Goal: Communication & Community: Connect with others

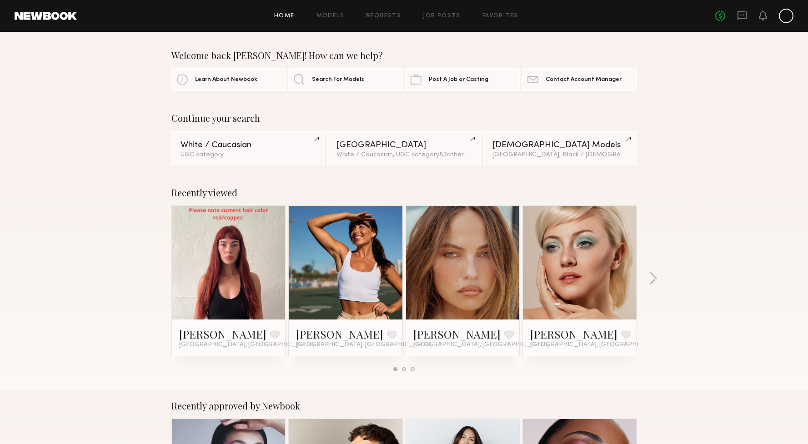
click at [443, 247] on link at bounding box center [462, 263] width 55 height 114
click at [752, 15] on div "No fees up to $5,000" at bounding box center [755, 16] width 78 height 15
click at [743, 15] on icon at bounding box center [743, 15] width 4 height 1
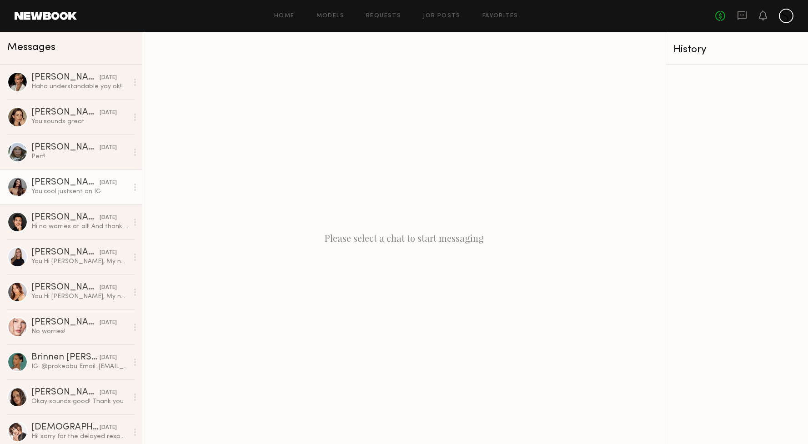
click at [72, 186] on div "Elke K." at bounding box center [65, 182] width 68 height 9
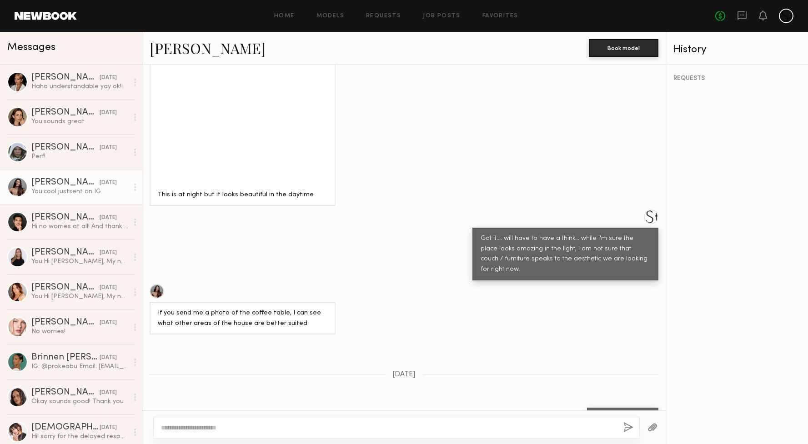
scroll to position [723, 0]
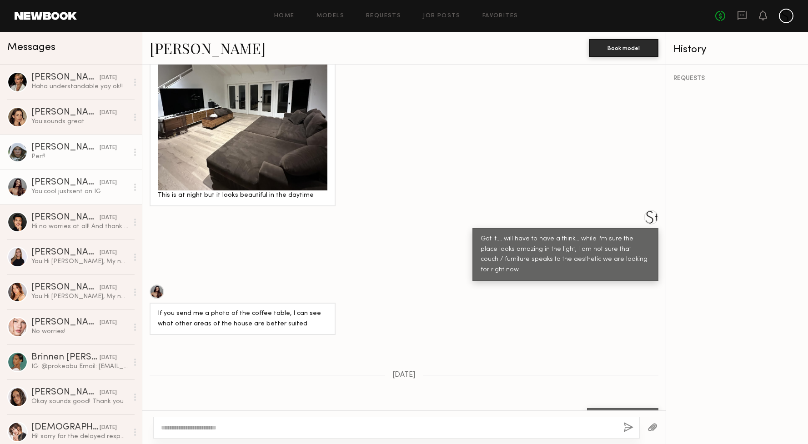
click at [93, 156] on div "Perf!" at bounding box center [79, 156] width 97 height 9
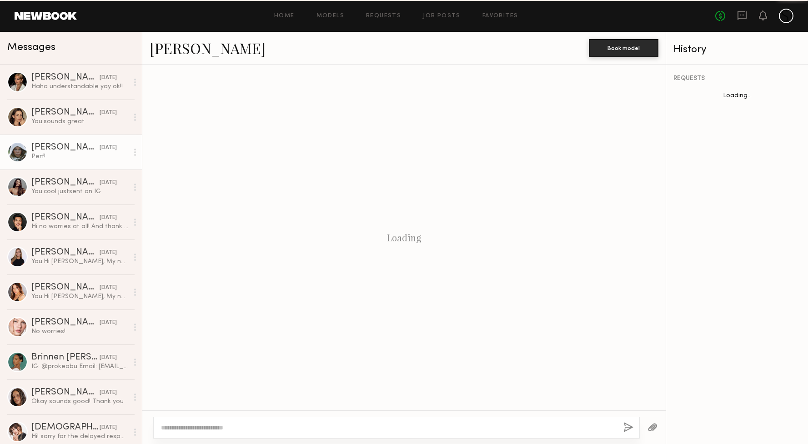
scroll to position [1008, 0]
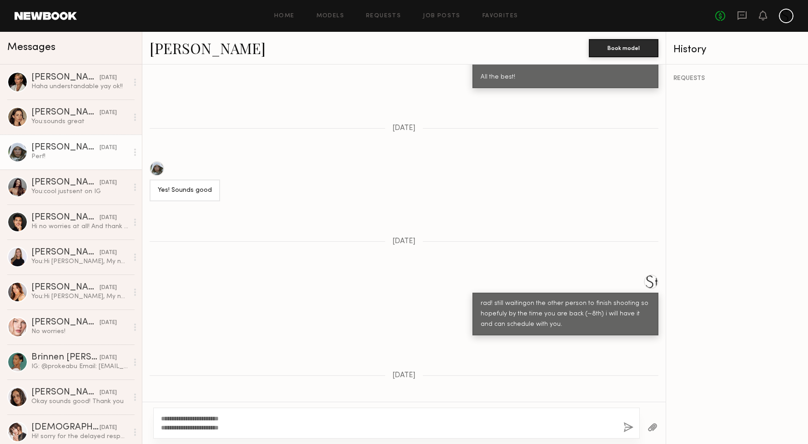
type textarea "**********"
click at [629, 424] on button "button" at bounding box center [629, 428] width 10 height 11
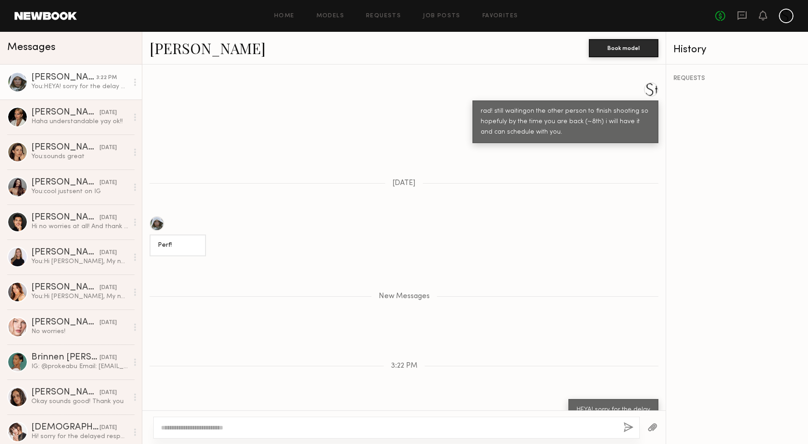
click at [507, 424] on textarea at bounding box center [388, 427] width 455 height 9
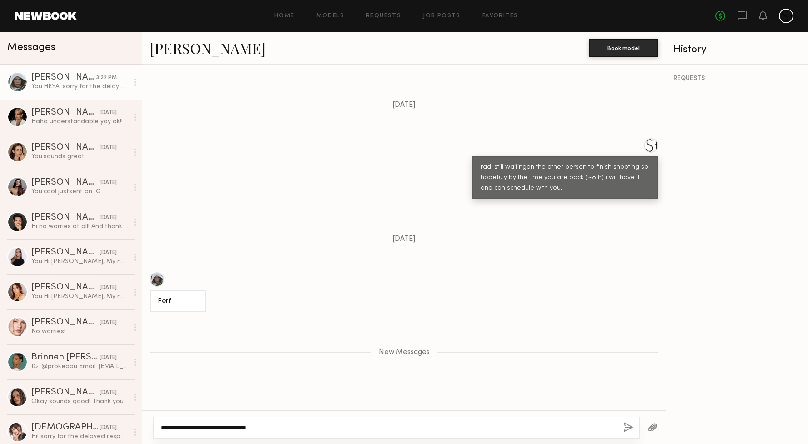
scroll to position [2350, 0]
click at [467, 428] on textarea "**********" at bounding box center [388, 427] width 455 height 9
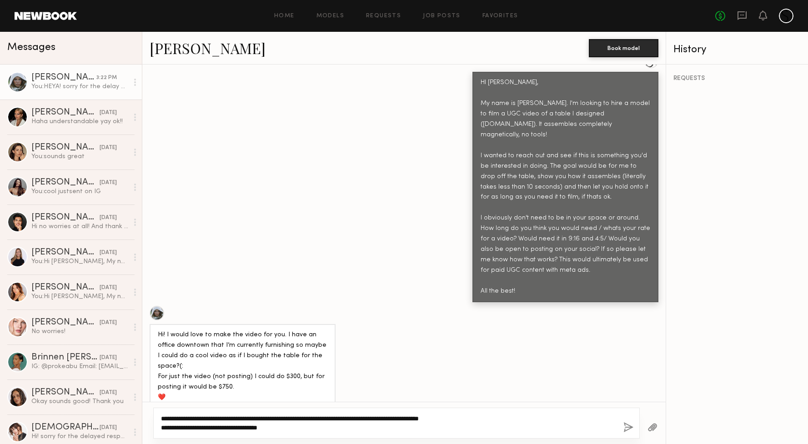
scroll to position [307, 0]
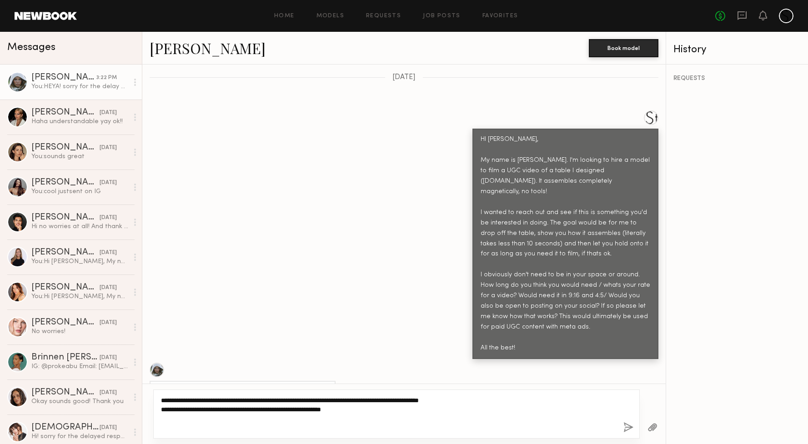
type textarea "**********"
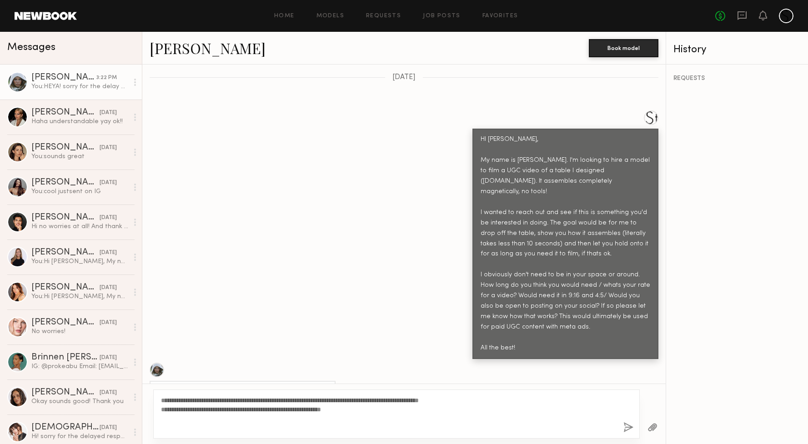
click at [656, 429] on button "button" at bounding box center [653, 428] width 10 height 11
click at [625, 428] on button "button" at bounding box center [629, 428] width 10 height 11
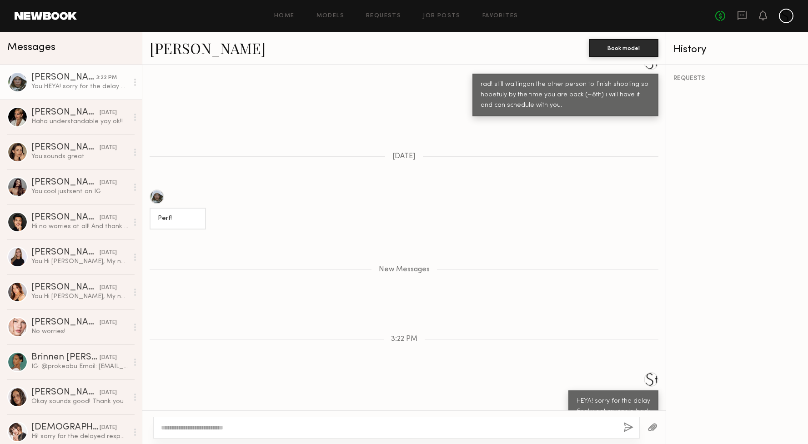
scroll to position [2424, 0]
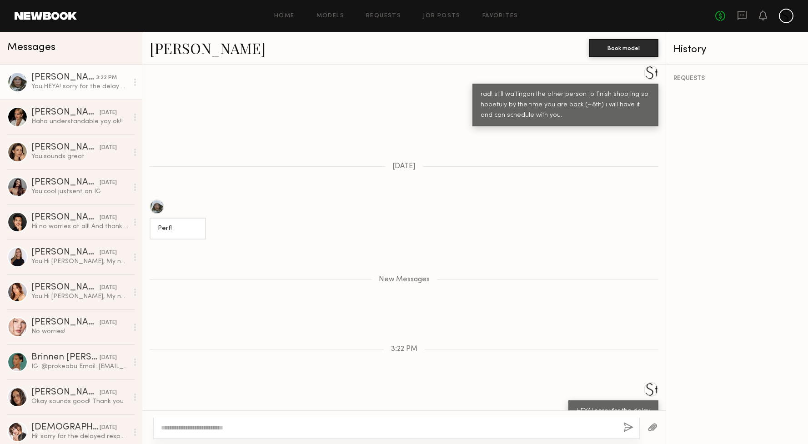
click at [216, 428] on textarea at bounding box center [388, 427] width 455 height 9
type textarea "*"
type textarea "**********"
click at [627, 428] on button "button" at bounding box center [629, 428] width 10 height 11
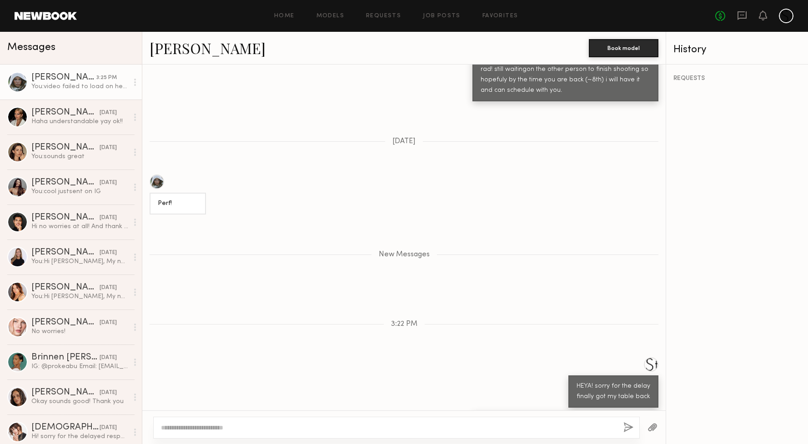
click at [784, 18] on div at bounding box center [786, 16] width 15 height 15
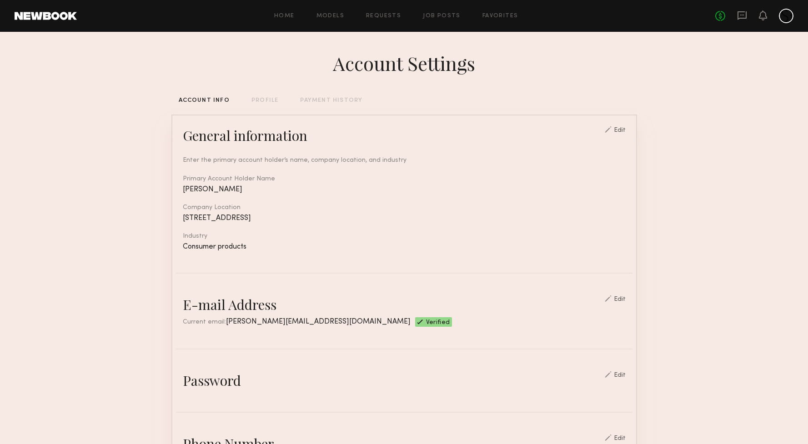
scroll to position [0, 0]
click at [622, 134] on nb-edit-switcher "Edit" at bounding box center [615, 135] width 21 height 18
click at [626, 131] on div "Edit" at bounding box center [620, 130] width 12 height 6
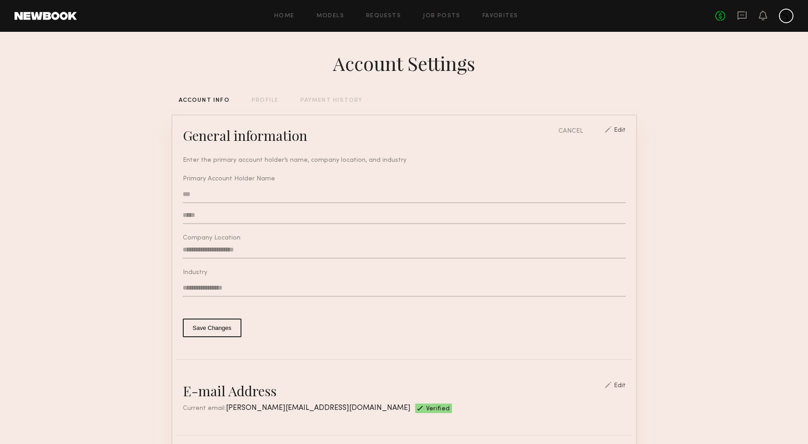
type input "**********"
click at [221, 318] on div "**********" at bounding box center [404, 241] width 443 height 193
click at [266, 98] on div "PROFILE" at bounding box center [265, 101] width 27 height 6
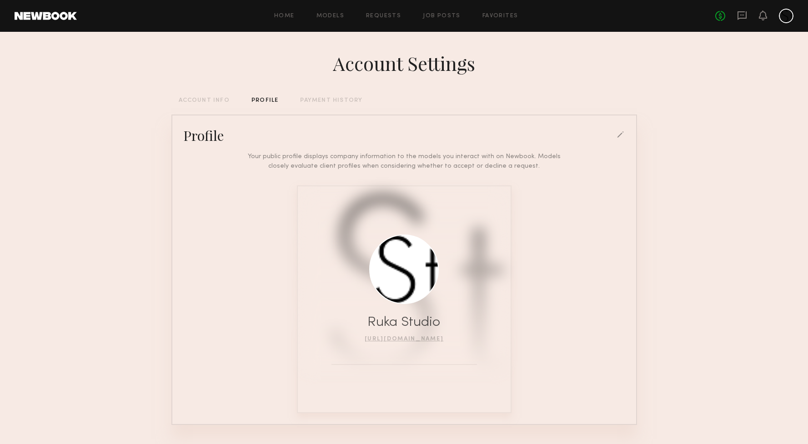
click at [620, 137] on div at bounding box center [621, 135] width 8 height 8
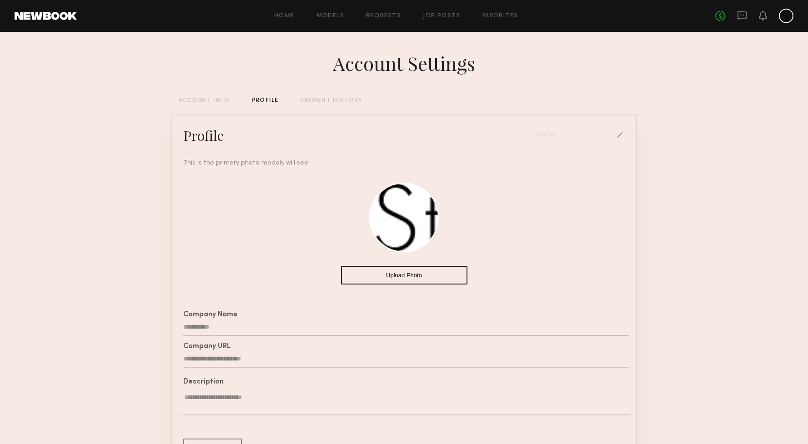
click at [395, 277] on button "Upload Photo" at bounding box center [404, 275] width 126 height 19
click at [397, 288] on div "**********" at bounding box center [404, 313] width 457 height 310
click at [398, 280] on button "Upload Photo" at bounding box center [404, 275] width 126 height 19
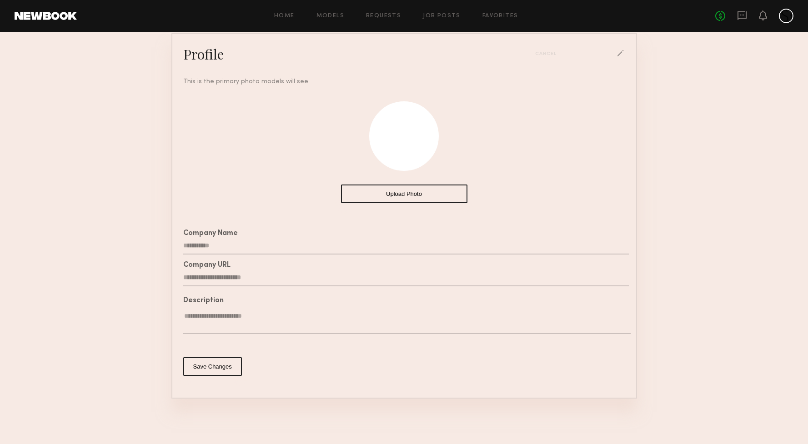
scroll to position [82, 0]
click at [221, 371] on button "Save Changes" at bounding box center [212, 367] width 59 height 19
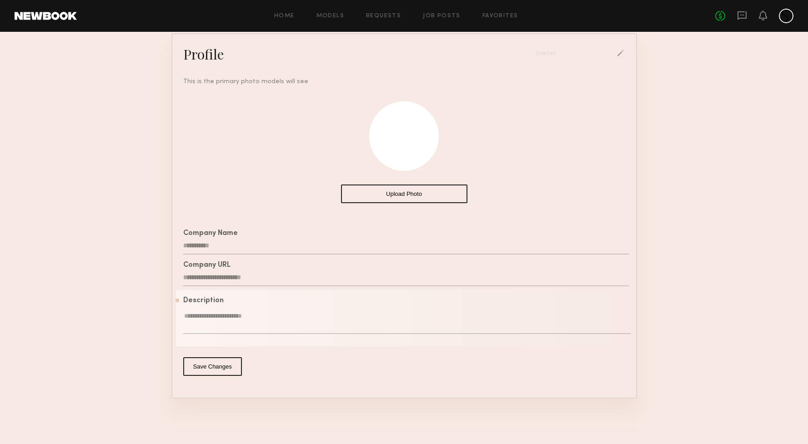
click at [234, 315] on textarea at bounding box center [407, 323] width 448 height 22
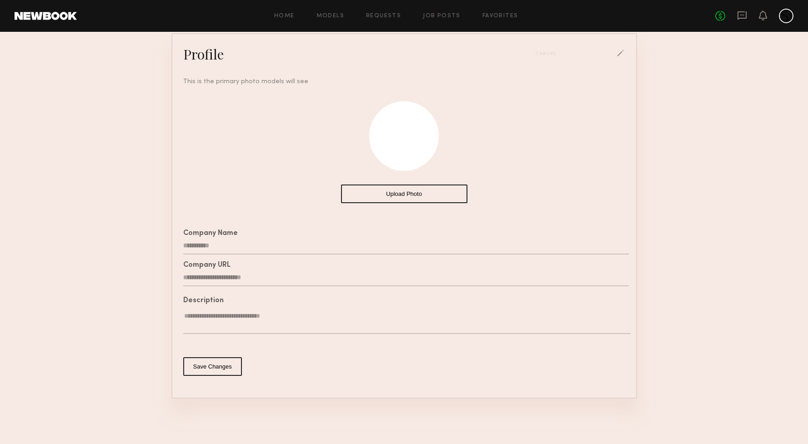
type textarea "**********"
click at [225, 371] on button "Save Changes" at bounding box center [212, 367] width 59 height 19
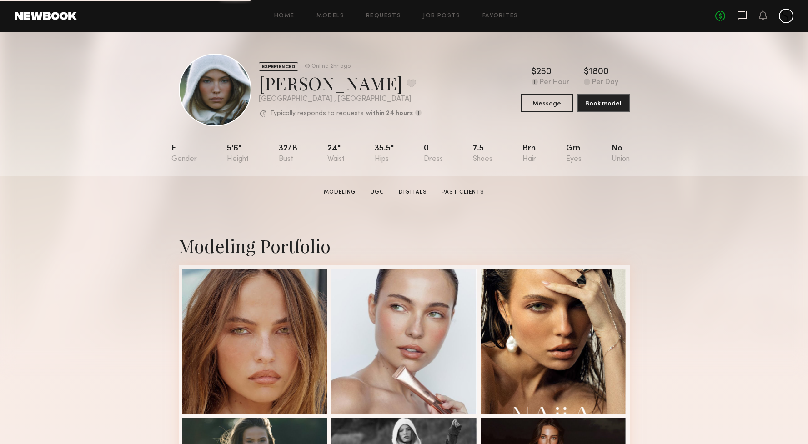
click at [744, 15] on icon at bounding box center [743, 15] width 4 height 1
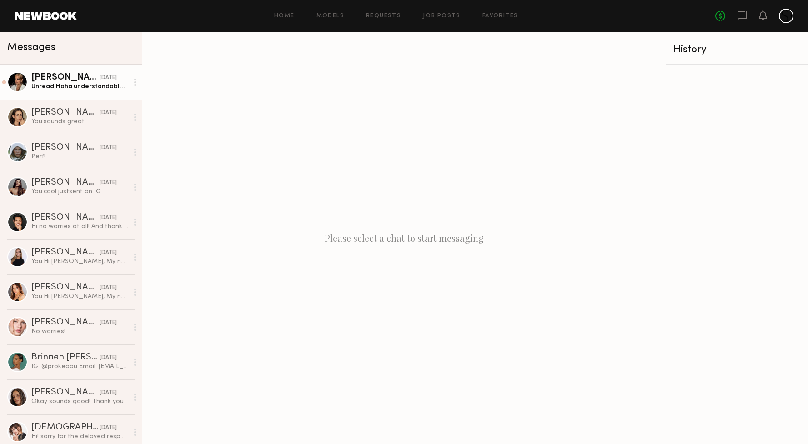
click at [71, 75] on div "Bianca A." at bounding box center [65, 77] width 68 height 9
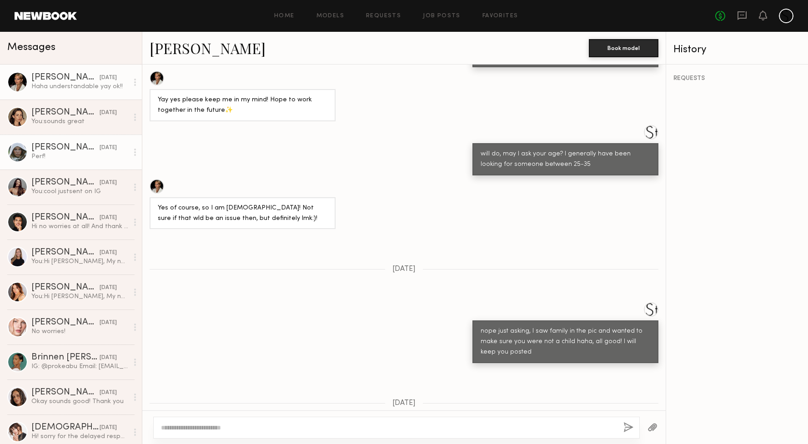
scroll to position [1485, 0]
click at [447, 16] on link "Job Posts" at bounding box center [442, 16] width 38 height 6
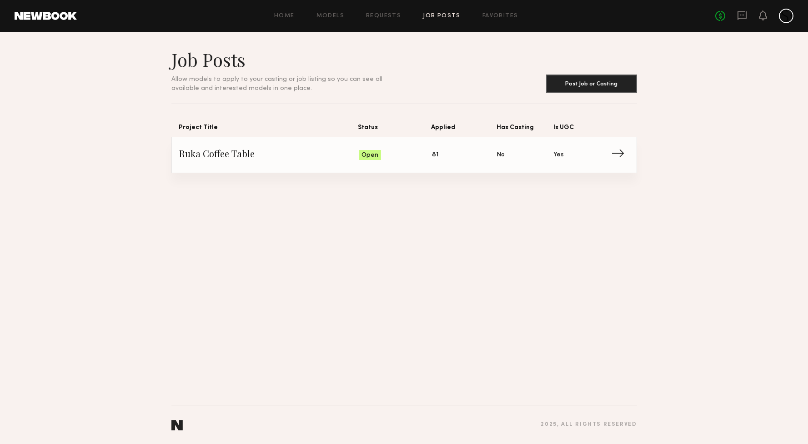
click at [373, 156] on span "Open" at bounding box center [370, 155] width 17 height 9
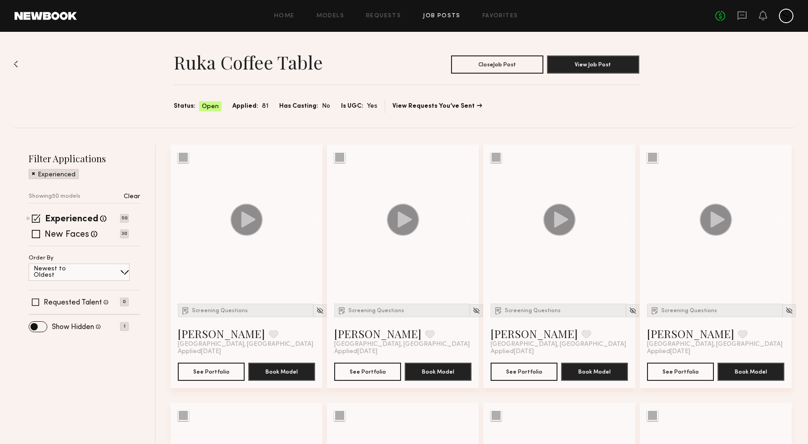
click at [136, 198] on p "Clear" at bounding box center [132, 197] width 16 height 6
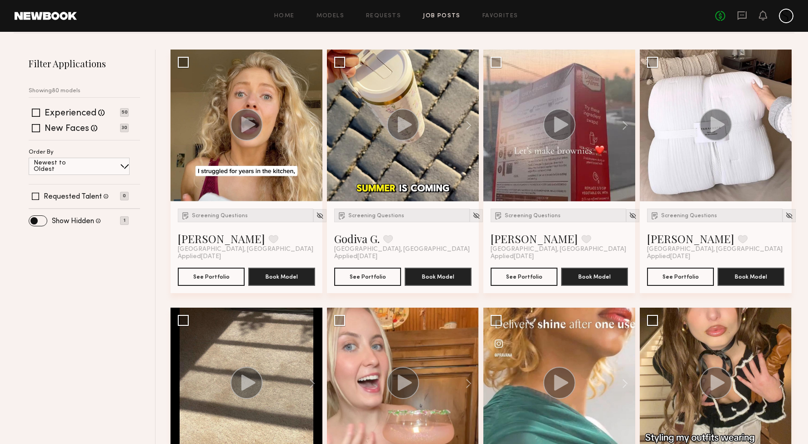
scroll to position [181, 0]
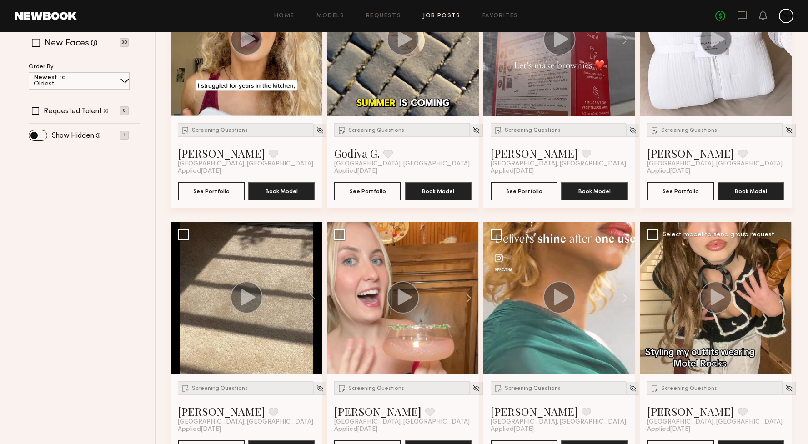
click at [708, 303] on circle at bounding box center [716, 298] width 32 height 32
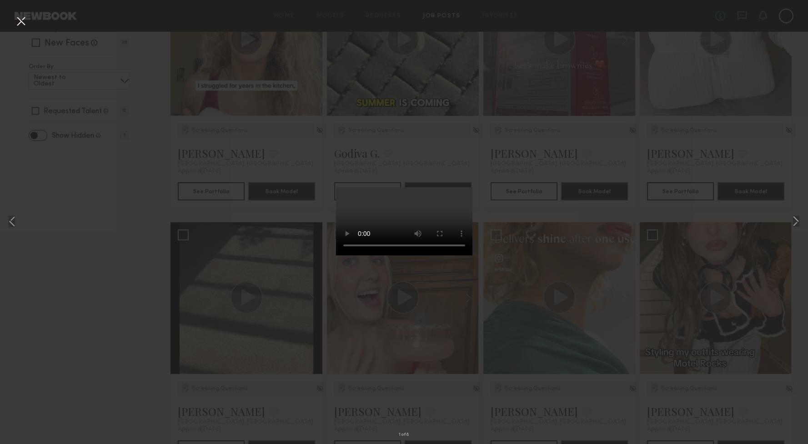
click at [236, 96] on div "1 of 8" at bounding box center [404, 222] width 808 height 444
click at [136, 136] on div "1 of 8" at bounding box center [404, 222] width 808 height 444
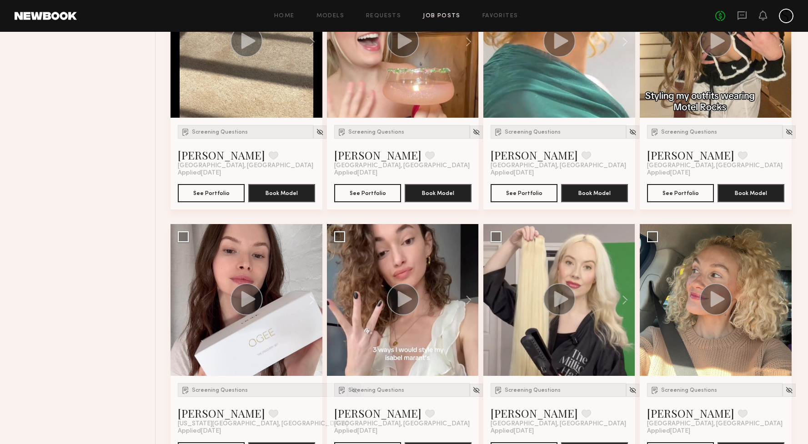
scroll to position [622, 0]
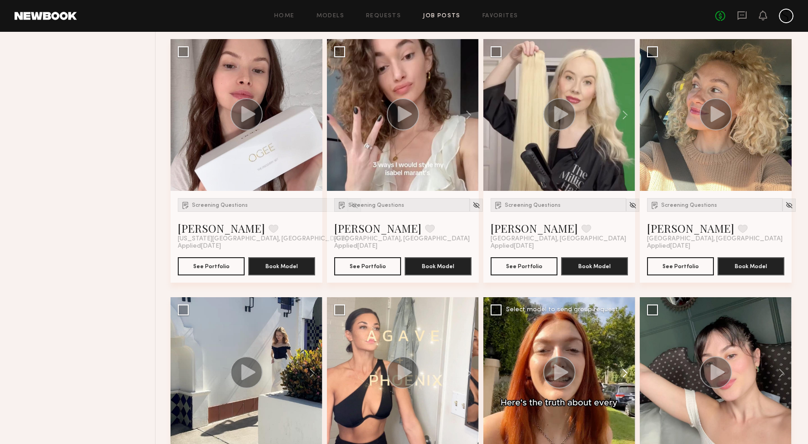
scroll to position [622, 0]
click at [610, 357] on button at bounding box center [620, 373] width 29 height 152
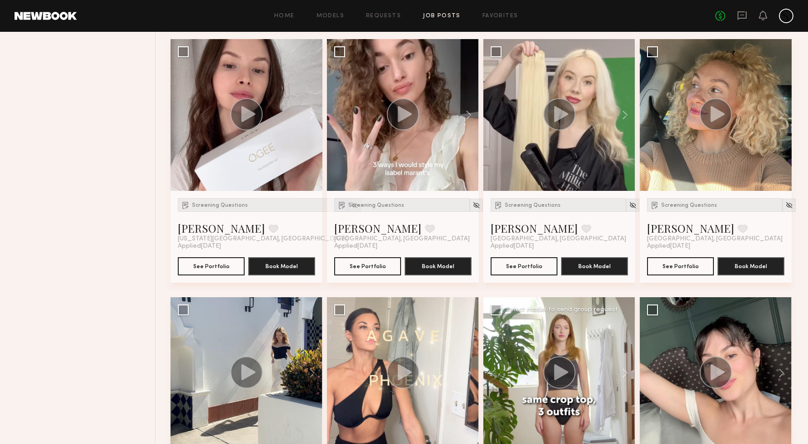
click at [558, 368] on icon at bounding box center [561, 372] width 14 height 16
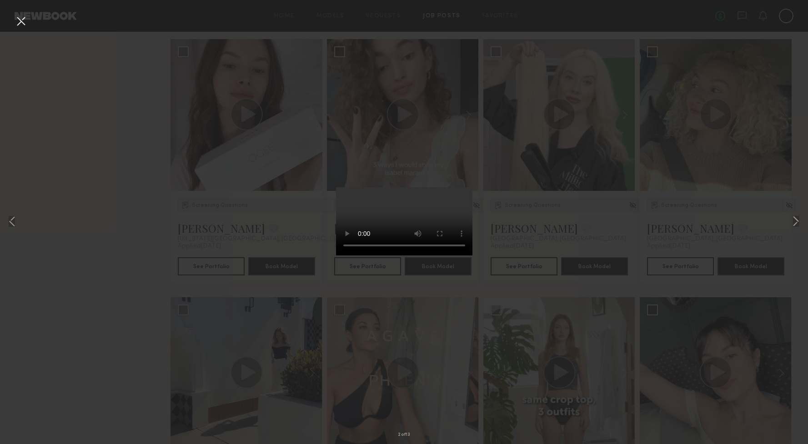
click at [448, 256] on video at bounding box center [404, 221] width 136 height 68
click at [563, 351] on div "2 of 13" at bounding box center [404, 222] width 808 height 444
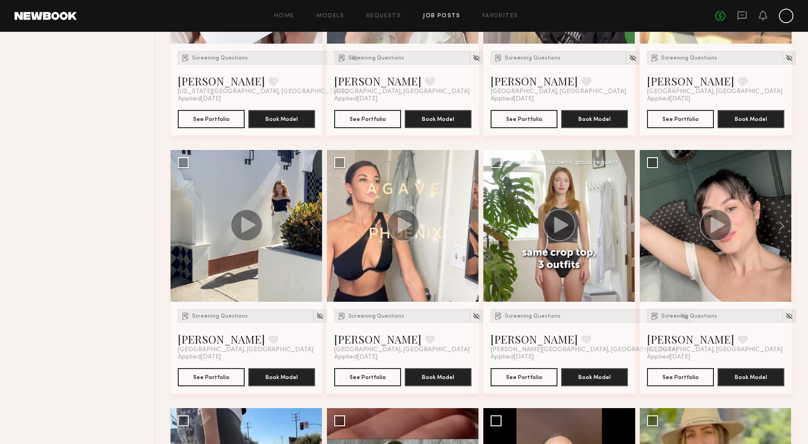
scroll to position [899, 0]
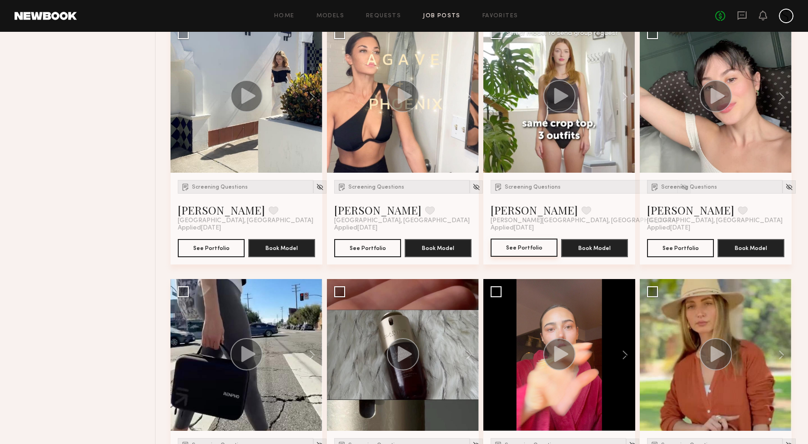
click at [541, 252] on button "See Portfolio" at bounding box center [524, 248] width 67 height 18
click at [549, 191] on div "Screening Questions" at bounding box center [584, 187] width 187 height 14
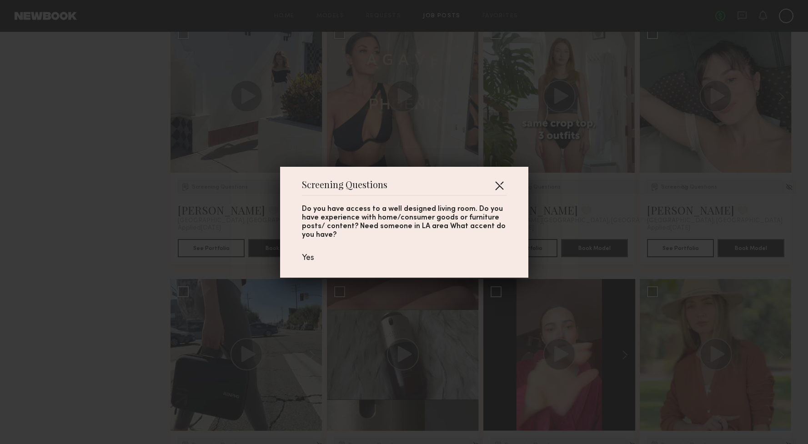
click at [500, 182] on button "button" at bounding box center [499, 185] width 15 height 15
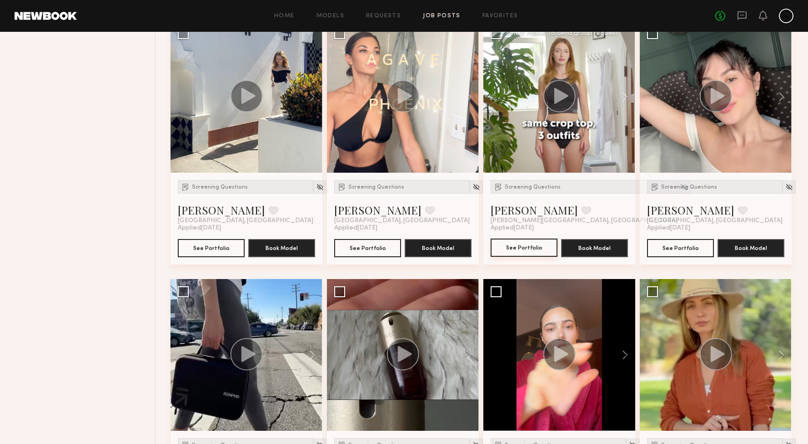
click at [520, 248] on button "See Portfolio" at bounding box center [524, 248] width 67 height 18
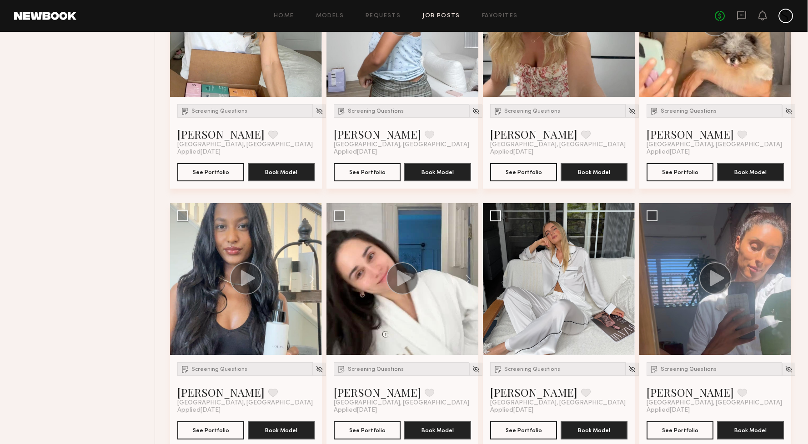
scroll to position [4850, 0]
click at [570, 306] on div at bounding box center [560, 279] width 152 height 152
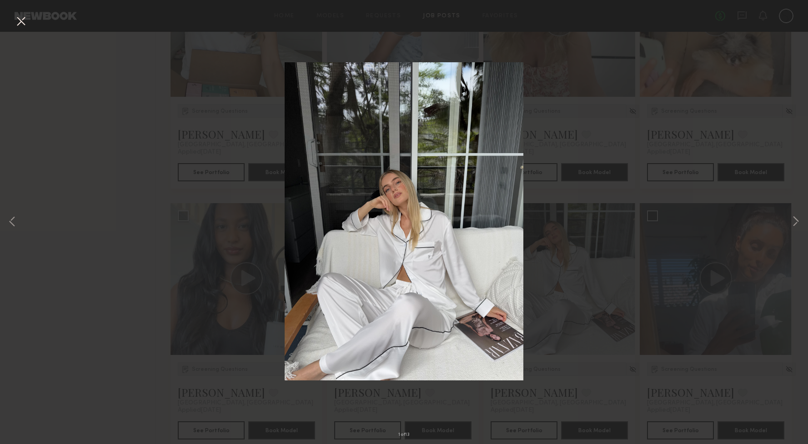
click at [495, 280] on img at bounding box center [404, 221] width 239 height 318
click at [559, 290] on div "1 of 13" at bounding box center [404, 222] width 808 height 444
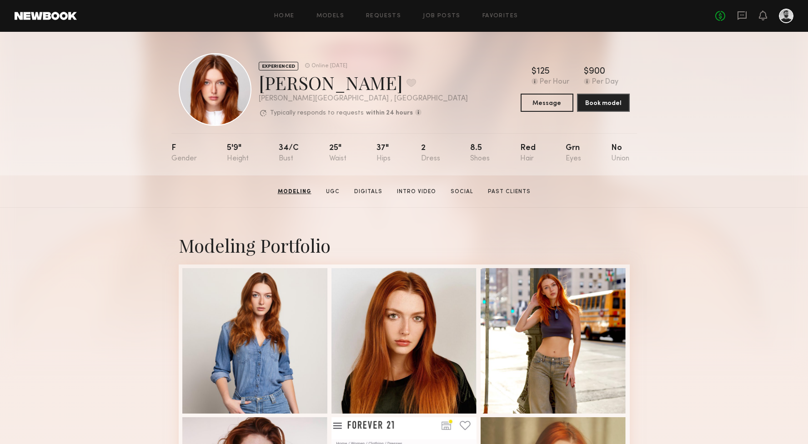
scroll to position [783, 0]
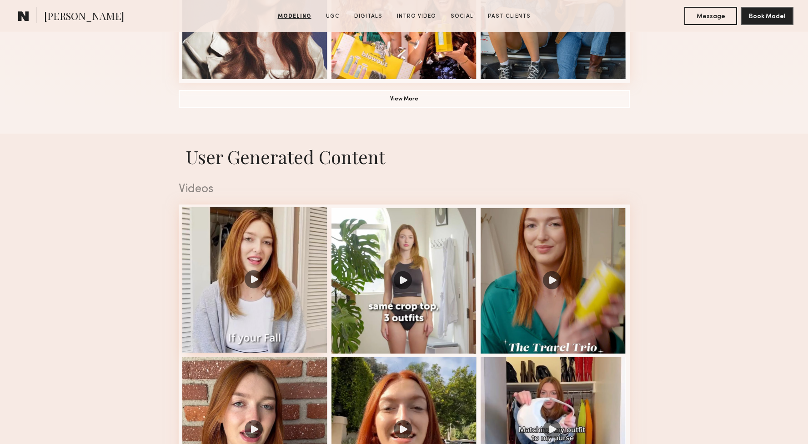
click at [298, 259] on div at bounding box center [255, 280] width 146 height 146
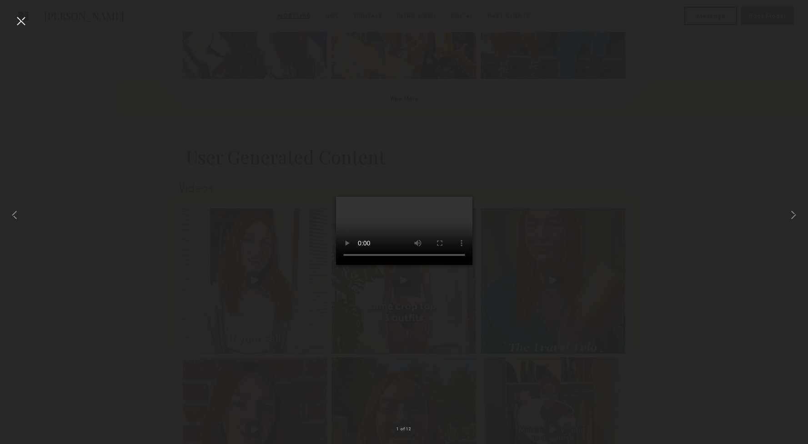
click at [461, 265] on video at bounding box center [404, 231] width 136 height 68
click at [244, 253] on div at bounding box center [404, 215] width 808 height 401
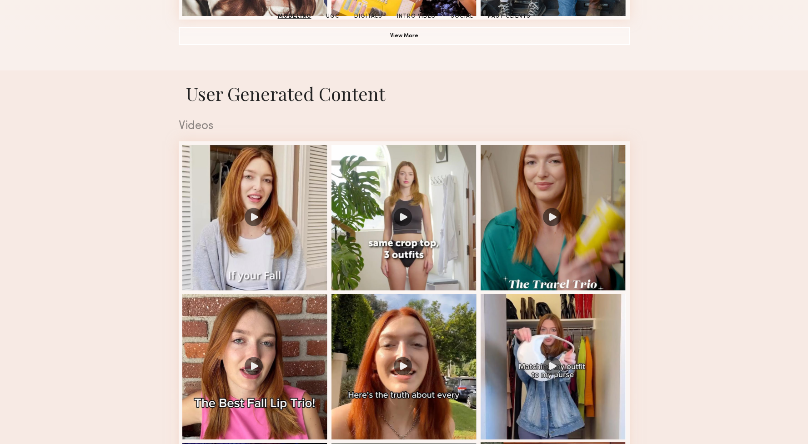
scroll to position [168, 0]
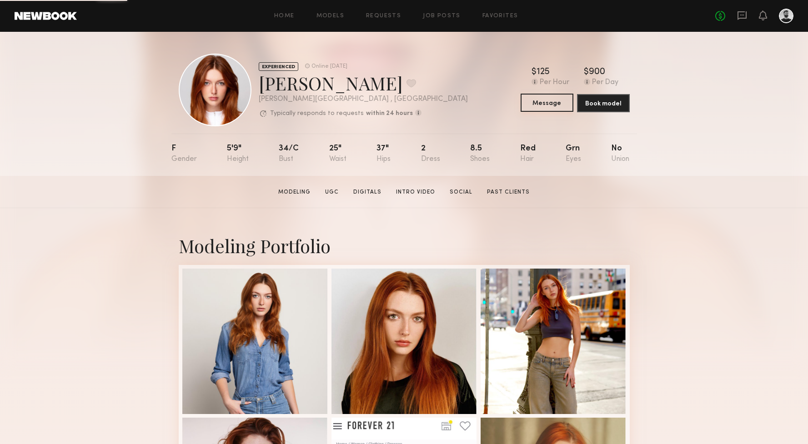
click at [554, 101] on button "Message" at bounding box center [547, 103] width 53 height 18
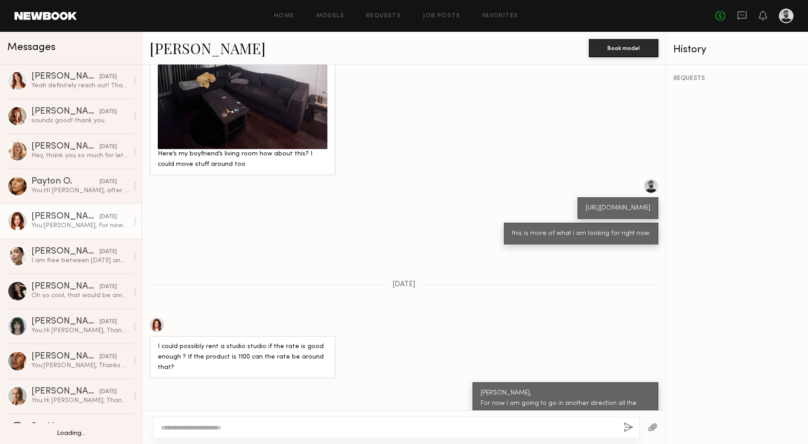
scroll to position [387, 0]
click at [67, 221] on div "You: [PERSON_NAME], For now I am going to go in another direction all the best!…" at bounding box center [79, 225] width 97 height 9
